Goal: Task Accomplishment & Management: Use online tool/utility

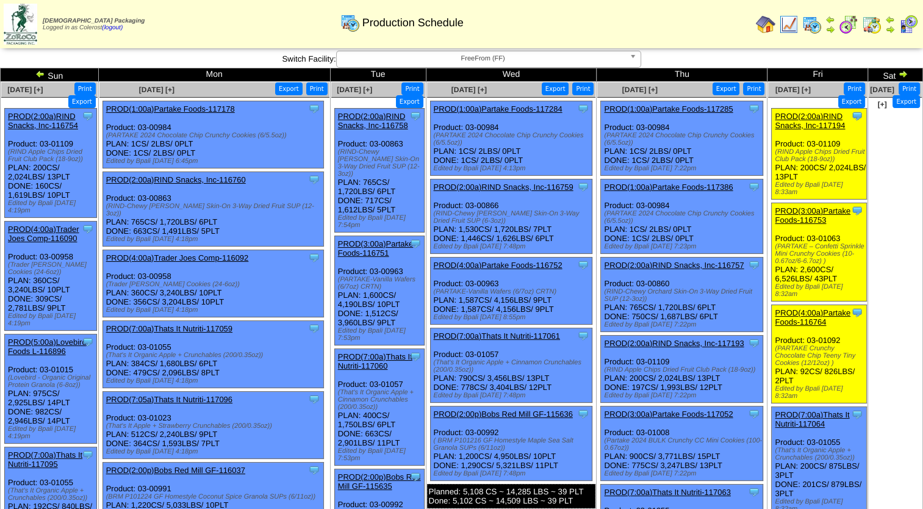
click at [667, 110] on link "PROD(1:00a)Partake Foods-117285" at bounding box center [668, 108] width 129 height 9
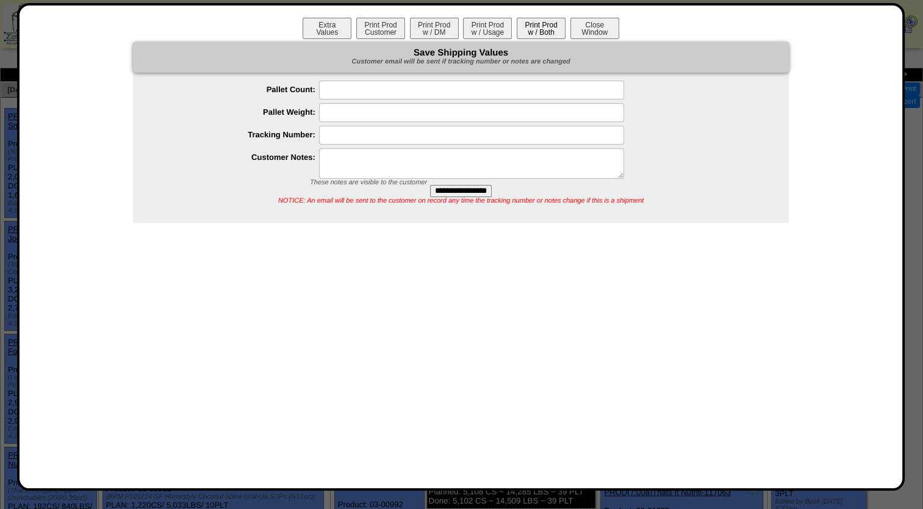
click at [554, 26] on button "Print Prod w / Both" at bounding box center [541, 28] width 49 height 21
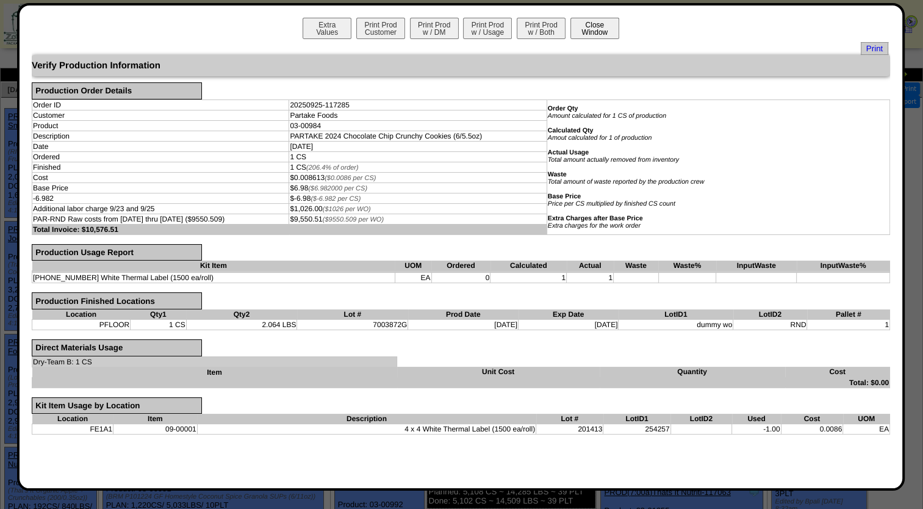
click at [601, 29] on button "Close Window" at bounding box center [595, 28] width 49 height 21
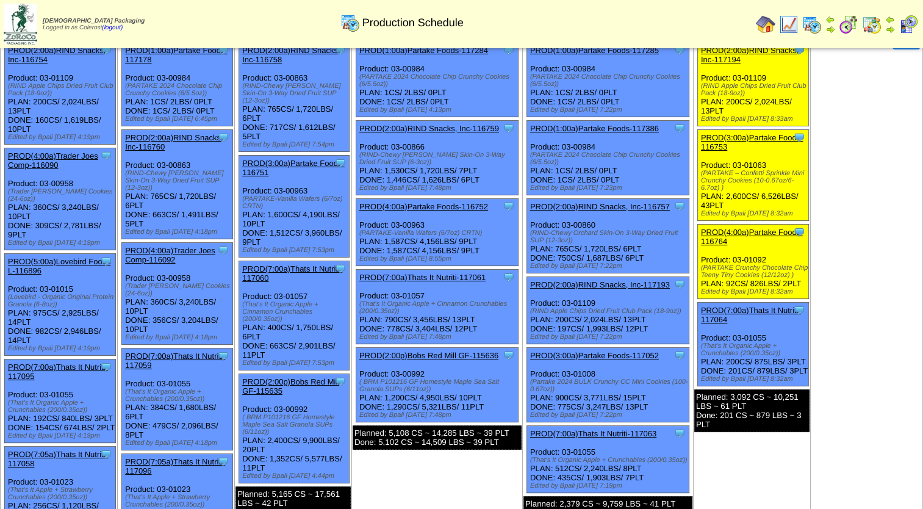
scroll to position [183, 0]
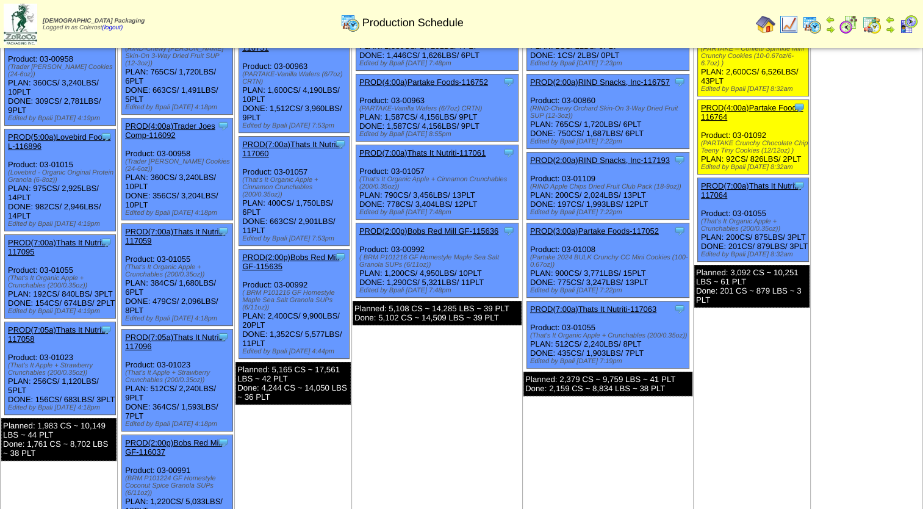
click at [619, 229] on link "PROD(3:00a)Partake Foods-117052" at bounding box center [594, 230] width 129 height 9
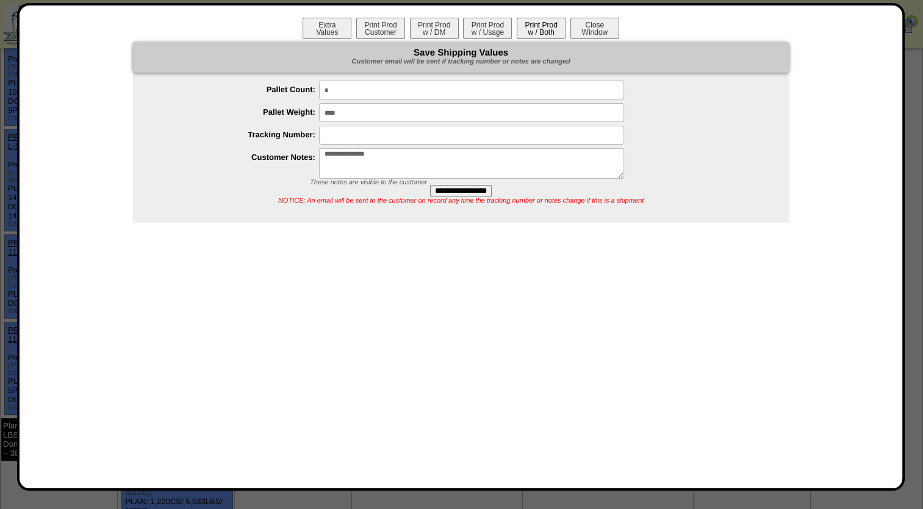
click at [544, 26] on button "Print Prod w / Both" at bounding box center [541, 28] width 49 height 21
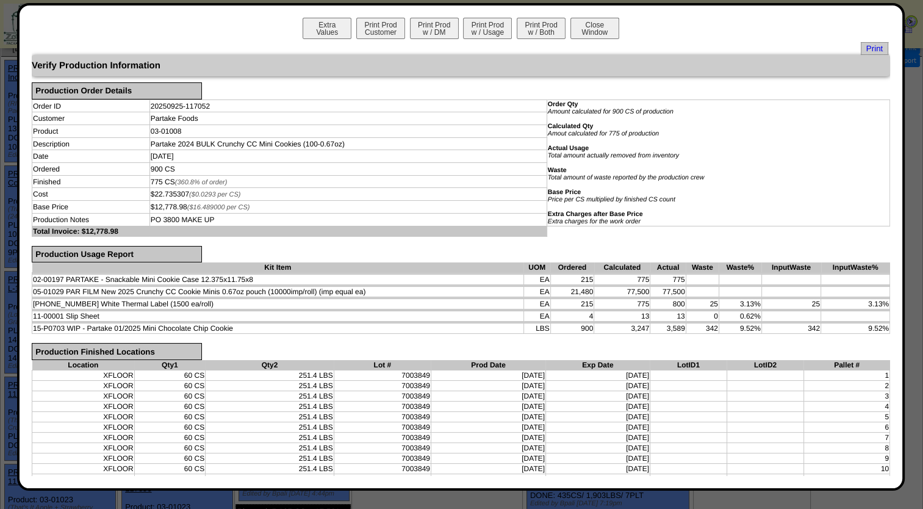
scroll to position [0, 0]
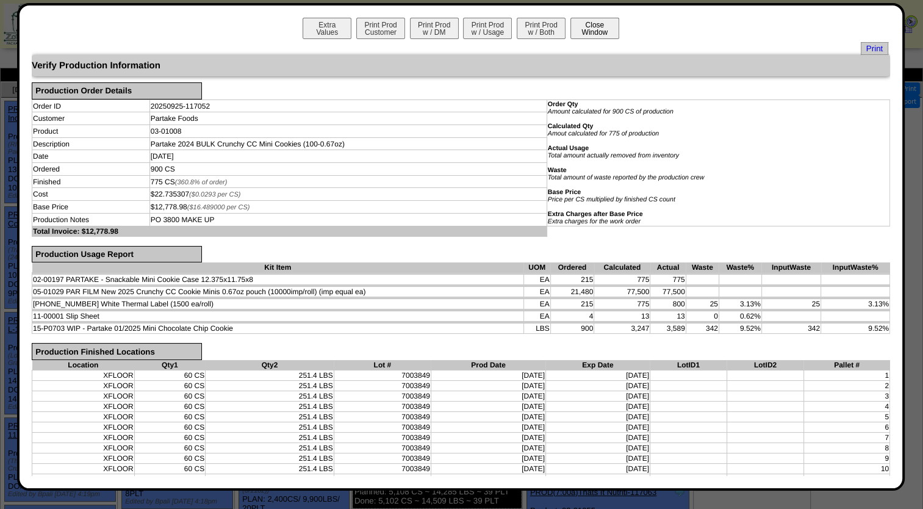
click at [596, 39] on div "Extra Values Print Prod Customer Print Prod w / DM Print Prod w / Usage Print P…" at bounding box center [461, 247] width 859 height 458
click at [596, 34] on button "Close Window" at bounding box center [595, 28] width 49 height 21
